Goal: Task Accomplishment & Management: Manage account settings

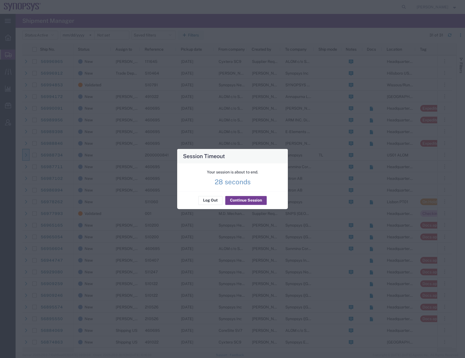
drag, startPoint x: 260, startPoint y: 202, endPoint x: 256, endPoint y: 199, distance: 5.1
click at [260, 202] on button "Continue Session" at bounding box center [245, 200] width 41 height 9
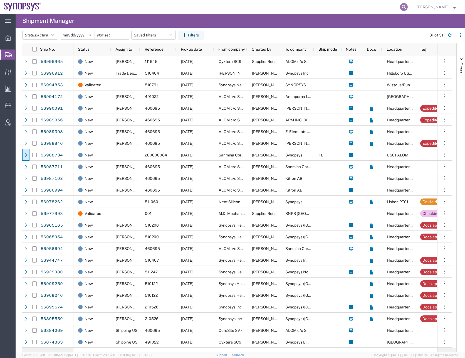
click at [407, 7] on icon at bounding box center [404, 7] width 8 height 8
paste input "56988846"
type input "56988846"
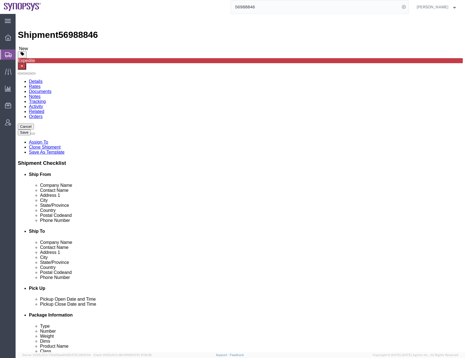
select select
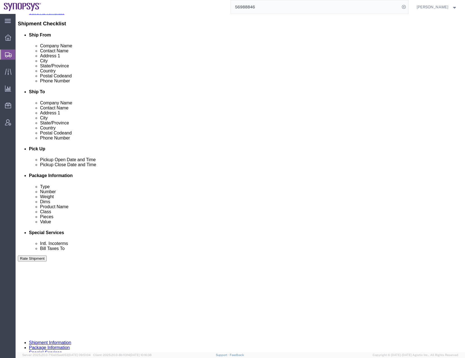
scroll to position [140, 0]
click button "Continue"
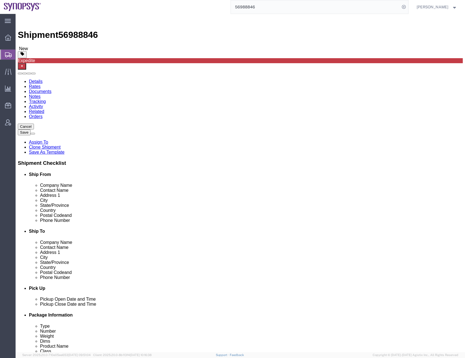
click span "button"
click select "Select Bale(s) Basket(s) Bolt(s) Bottle(s) Buckets Bulk Bundle(s) Can(s) Cardbo…"
select select "PSNS"
click select "Select Bale(s) Basket(s) Bolt(s) Bottle(s) Buckets Bulk Bundle(s) Can(s) Cardbo…"
click input "text"
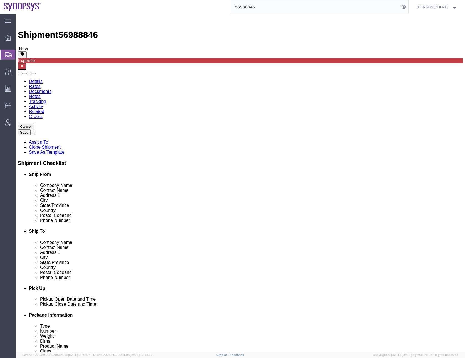
type input "12"
type input "31"
type input "172"
click dd "152460.00 USD"
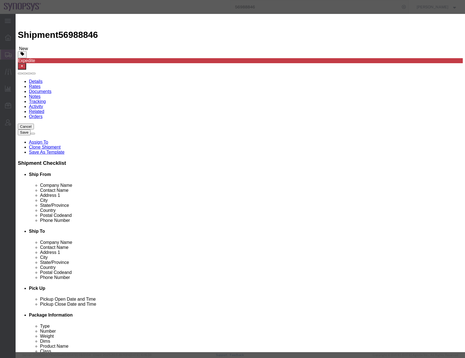
drag, startPoint x: 151, startPoint y: 53, endPoint x: 114, endPoint y: 55, distance: 37.0
click div "Pieces 2000.00 Select Bag Barrels 100Board Feet Bottle Box Blister Pack Carats …"
type input "60"
type input "4573.8"
click select "Select 50 55 60 65 70 85 92.5 100 125 175 250 300 400"
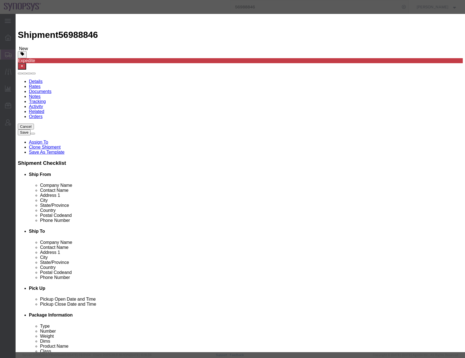
click select "Select 50 55 60 65 70 85 92.5 100 125 175 250 300 400"
click input "text"
click select "Select [GEOGRAPHIC_DATA] [GEOGRAPHIC_DATA] [GEOGRAPHIC_DATA] [GEOGRAPHIC_DATA] …"
select select "US"
click select "Select [GEOGRAPHIC_DATA] [GEOGRAPHIC_DATA] [GEOGRAPHIC_DATA] [GEOGRAPHIC_DATA] …"
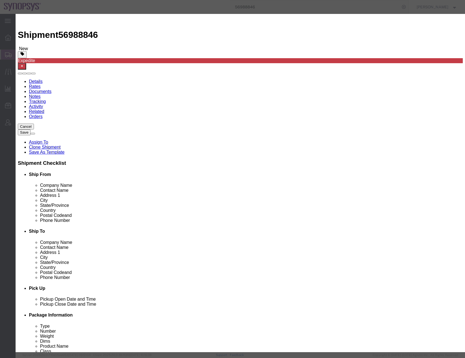
click button "Save & Close"
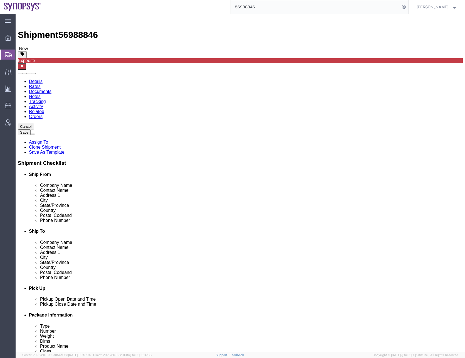
click dd "4573.80 USD"
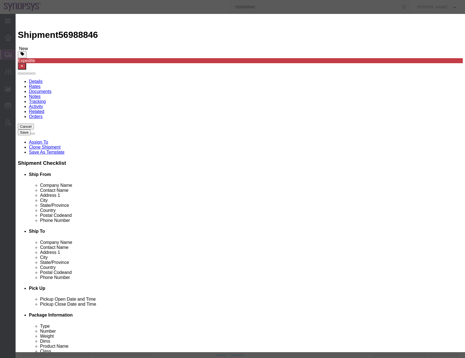
drag, startPoint x: 143, startPoint y: 53, endPoint x: 126, endPoint y: 57, distance: 16.9
click div "60.00"
type input "600"
type input "45738"
click button "Save & Close"
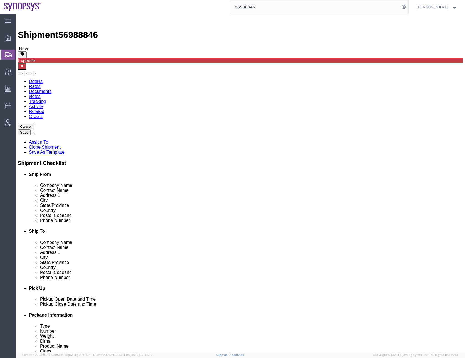
click dd "152460.00 USD"
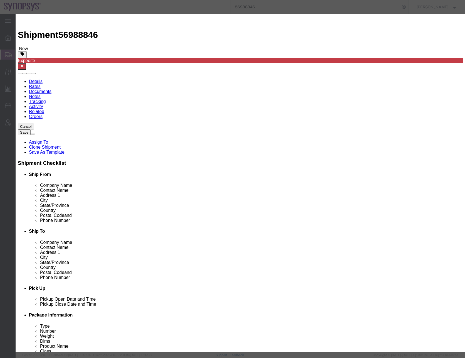
drag, startPoint x: 148, startPoint y: 54, endPoint x: 78, endPoint y: 68, distance: 71.1
click div "Product Name SH100003034 Pieces 2000.00 Select Bag Barrels 100Board Feet Bottle…"
type input "1400"
type input "106722"
click button "Save & Close"
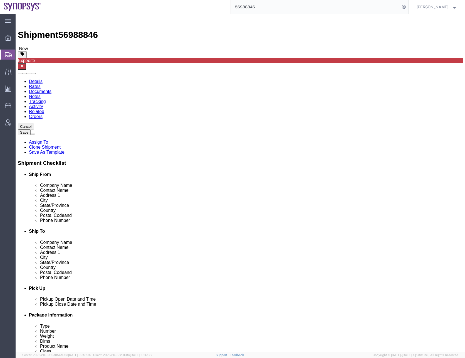
click div "Previous Continue"
click dd "1400.00 Each"
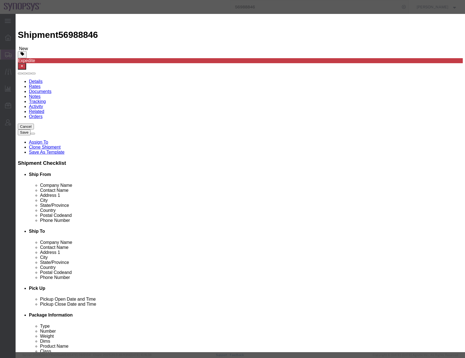
click button "Save & Close"
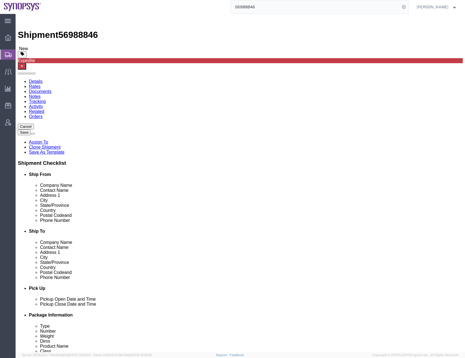
click select "Select Bale(s) Basket(s) Bolt(s) Bottle(s) Buckets Bulk Bundle(s) Can(s) Cardbo…"
select select "PSNS"
click select "Select Bale(s) Basket(s) Bolt(s) Bottle(s) Buckets Bulk Bundle(s) Can(s) Cardbo…"
type input "28"
type input "56"
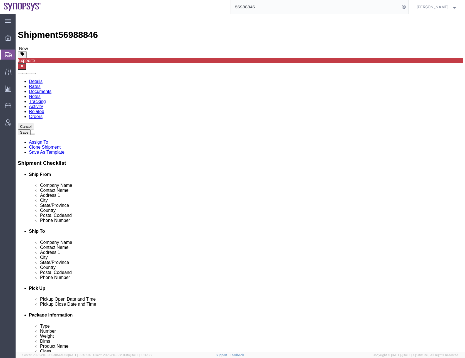
type input "368"
drag, startPoint x: 129, startPoint y: 248, endPoint x: 266, endPoint y: 269, distance: 138.4
click div "1 x Pallet(s) Standard (Not Stackable) Package Type Select Bale(s) Basket(s) Bo…"
click button "Continue"
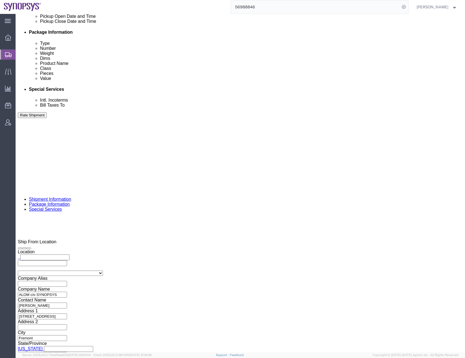
scroll to position [306, 0]
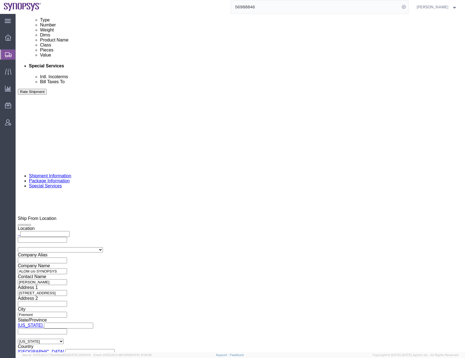
click link
click ul "[EMAIL_ADDRESS][DOMAIN_NAME] [EMAIL_ADDRESS][DOMAIN_NAME] [EMAIL_ADDRESS][DOMAI…"
type input "[EMAIL_ADDRESS][DOMAIN_NAME]"
click div "To [EMAIL_ADDRESS][DOMAIN_NAME] [EMAIL_ADDRESS][DOMAIN_NAME] [EMAIL_ADDRESS][DO…"
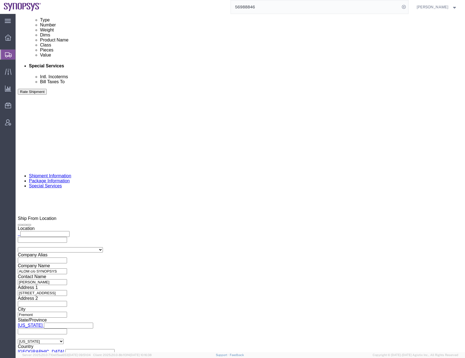
click input "text"
type input "[EMAIL_ADDRESS][DOMAIN_NAME]"
click div "To [EMAIL_ADDRESS][DOMAIN_NAME] [EMAIL_ADDRESS][DOMAIN_NAME] [EMAIL_ADDRESS][DO…"
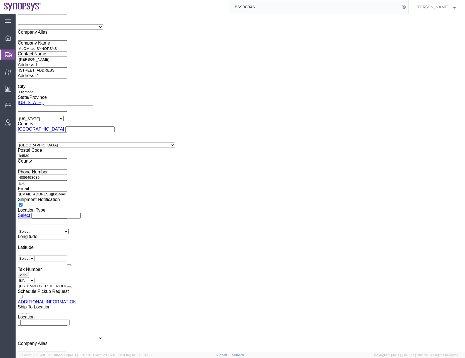
scroll to position [1, 0]
select select "CA"
click div "Cancel Save Assign To Clone Shipment Save As Template Shipment Checklist Ship F…"
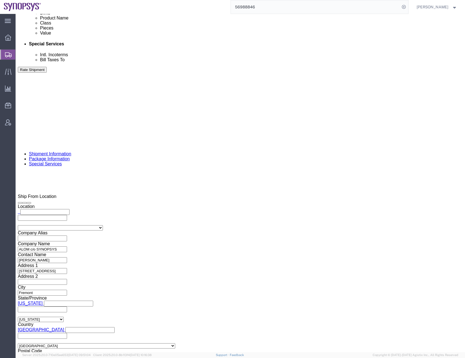
scroll to position [250, 0]
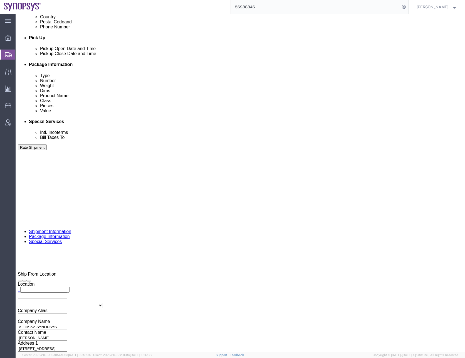
click select "Select Recipient Account Sender/Shipper Third Party Account"
select select "SHIP"
click select "Select Recipient Account Sender/Shipper Third Party Account"
click div "Billing Location Select Select My Profile Location [GEOGRAPHIC_DATA] DE04 Agrat…"
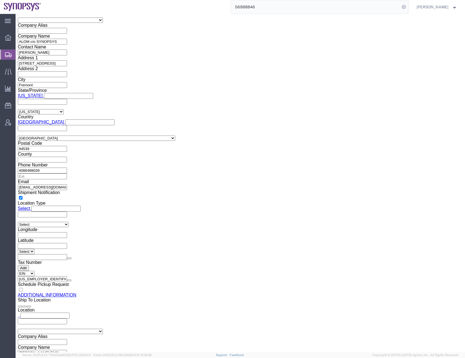
scroll to position [601, 0]
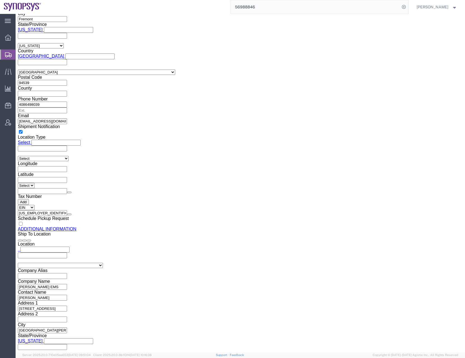
click button "Rate Shipment"
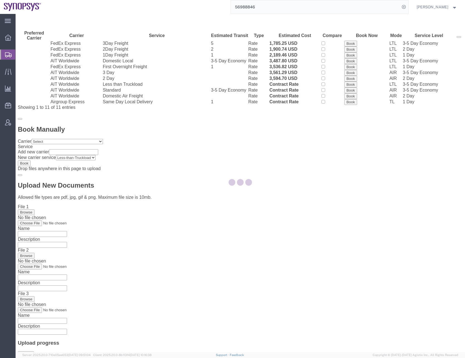
scroll to position [0, 0]
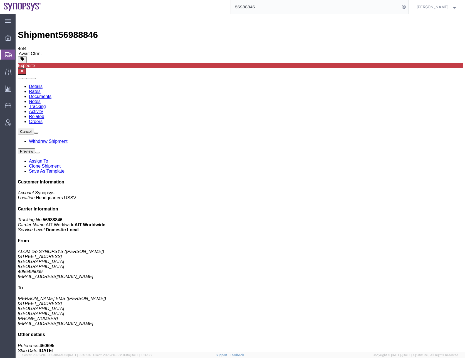
checkbox input "false"
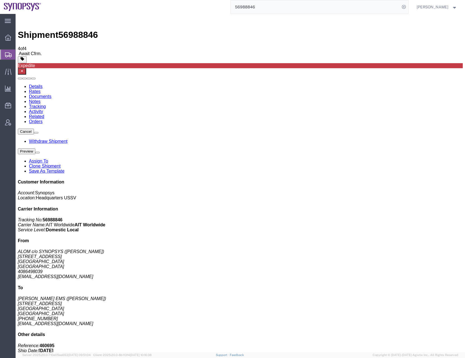
click at [264, 7] on input "56988846" at bounding box center [315, 6] width 169 height 13
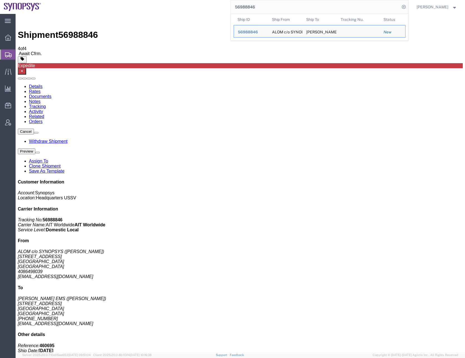
click at [249, 9] on input "56988846" at bounding box center [315, 6] width 169 height 13
paste input "995"
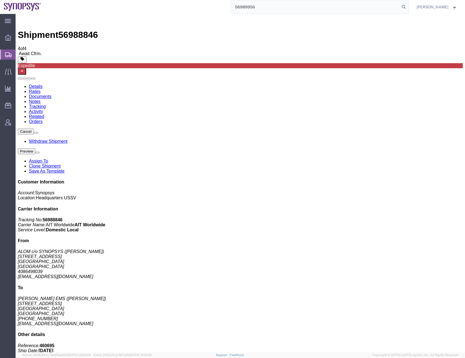
type input "56989956"
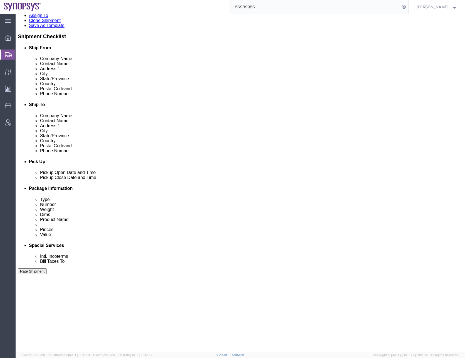
scroll to position [139, 0]
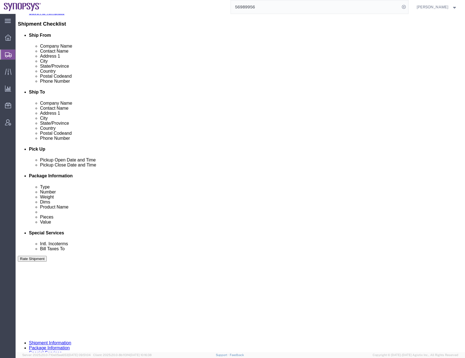
click icon
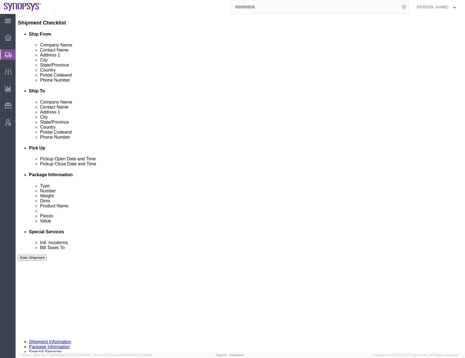
click button "Continue"
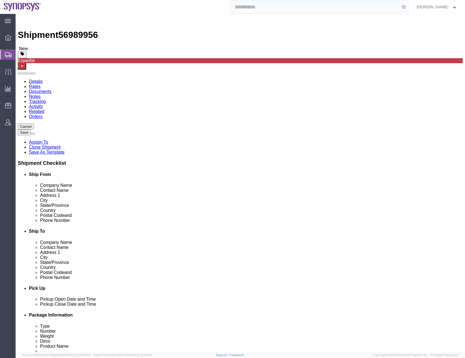
click select "Select Bale(s) Basket(s) Bolt(s) Bottle(s) Buckets Bulk Bundle(s) Can(s) Cardbo…"
select select "PSNS"
click select "Select Bale(s) Basket(s) Bolt(s) Bottle(s) Buckets Bulk Bundle(s) Can(s) Cardbo…"
click input "text"
type input "1"
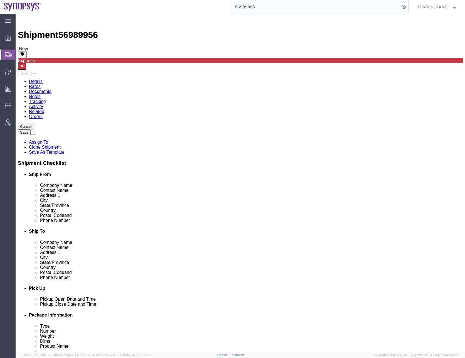
type input "32"
type input "48"
type input "26"
type input "185"
click dd "1.00 Each"
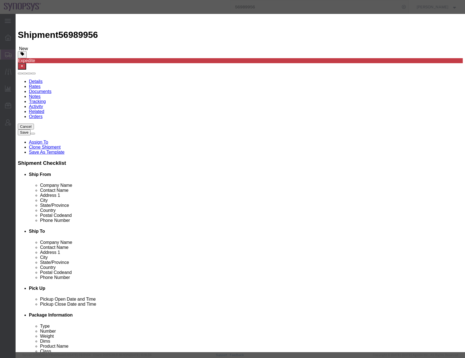
drag, startPoint x: 302, startPoint y: 70, endPoint x: 266, endPoint y: 72, distance: 36.5
click div "Country Of Origin Select [GEOGRAPHIC_DATA] [GEOGRAPHIC_DATA] [GEOGRAPHIC_DATA] …"
select select "US"
click select "Select [GEOGRAPHIC_DATA] [GEOGRAPHIC_DATA] [GEOGRAPHIC_DATA] [GEOGRAPHIC_DATA] …"
click button "Save & Close"
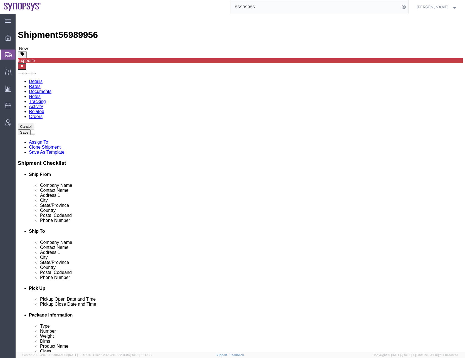
click div "Previous Continue"
drag, startPoint x: 202, startPoint y: 171, endPoint x: 252, endPoint y: 150, distance: 54.9
click div "Previous Continue"
click button "Continue"
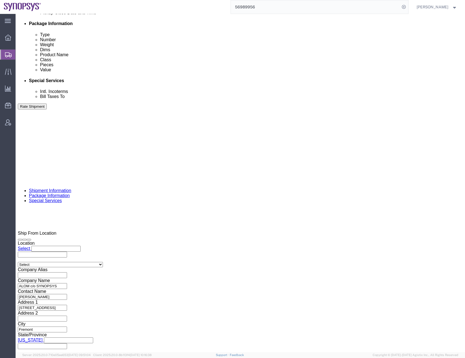
scroll to position [306, 0]
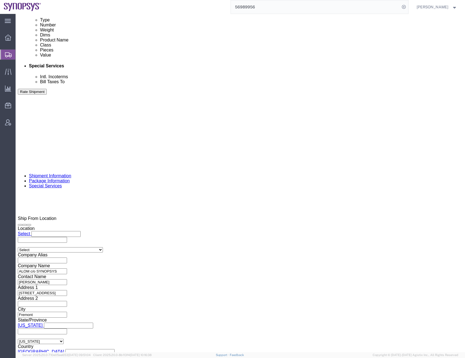
click link
click input "text"
type input "[EMAIL_ADDRESS][DOMAIN_NAME]"
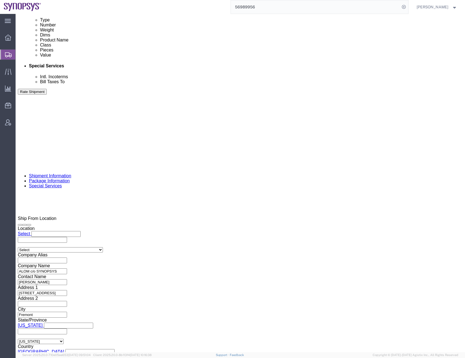
click div "To [EMAIL_ADDRESS][DOMAIN_NAME] [EMAIL_ADDRESS][DOMAIN_NAME] [PERSON_NAME][EMAI…"
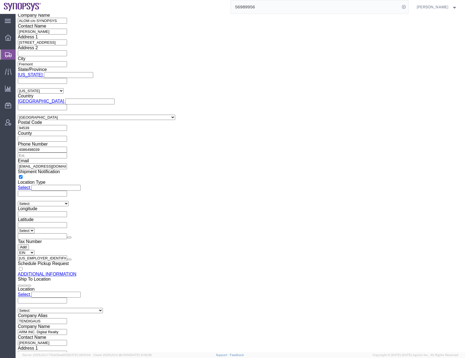
scroll to position [0, 0]
select select "CA"
click button "Save"
click button "Rate Shipment"
